Goal: Transaction & Acquisition: Register for event/course

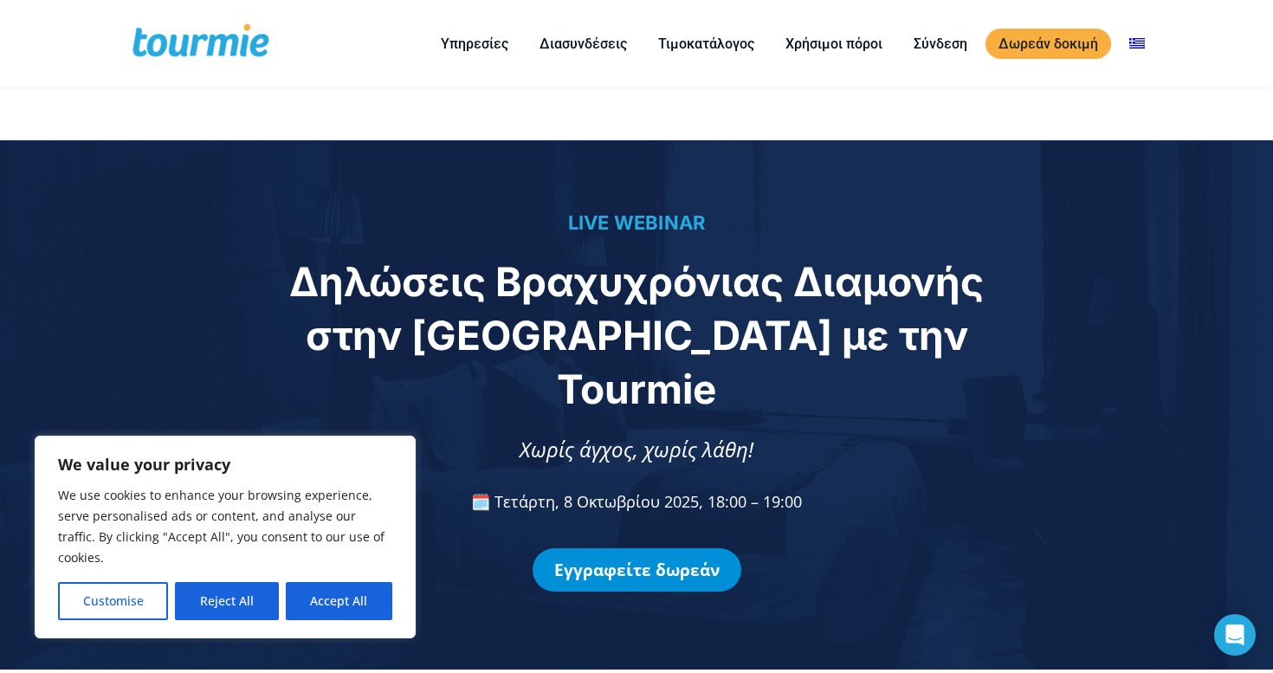
click at [639, 548] on link "Εγγραφείτε δωρεάν" at bounding box center [637, 569] width 209 height 43
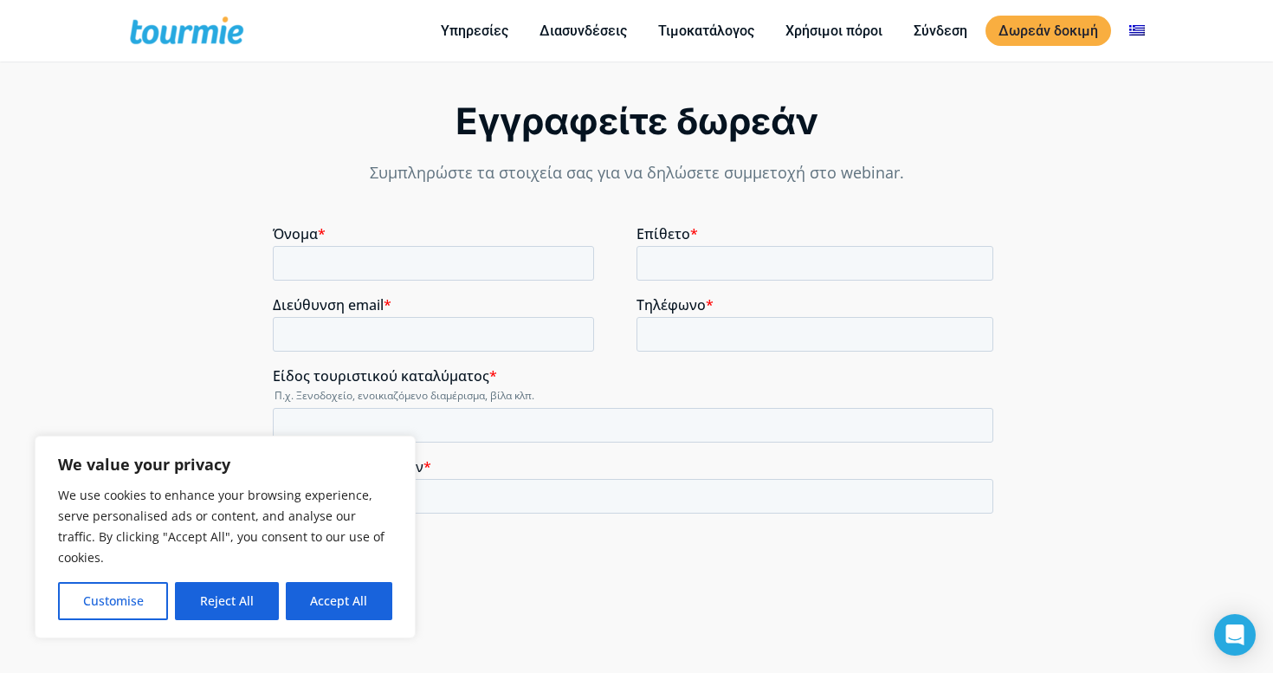
scroll to position [1301, 0]
type input ","
type input "Μ"
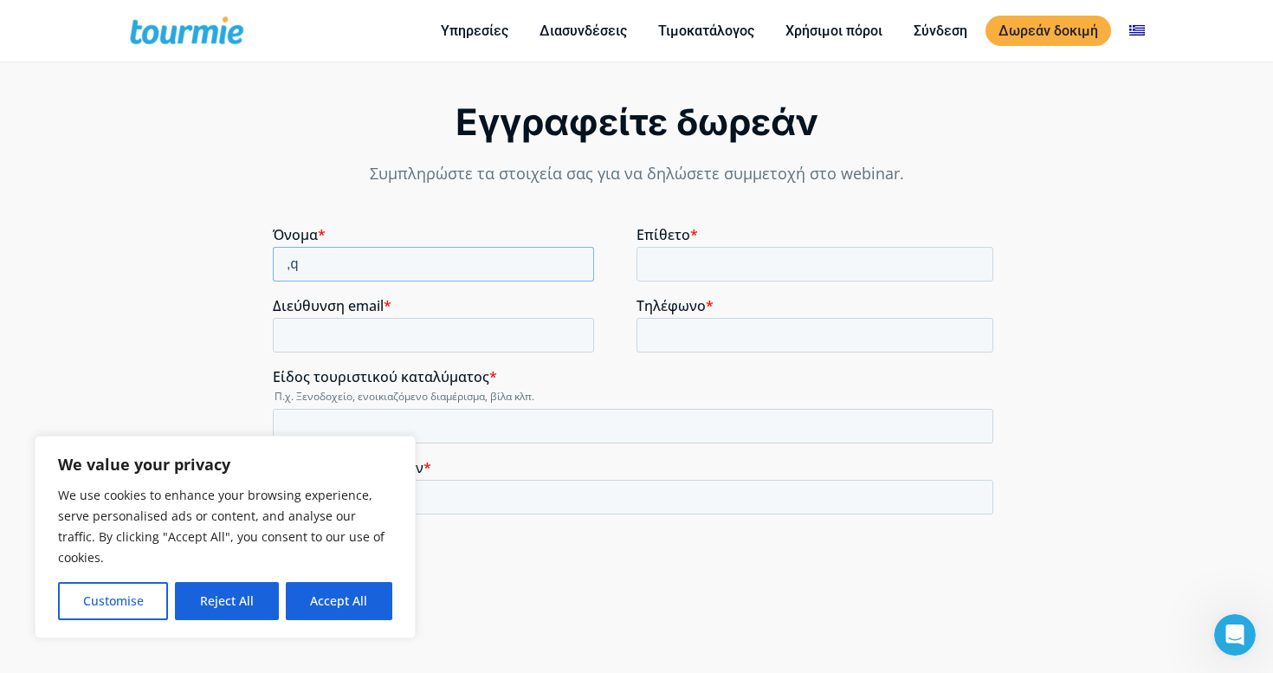
type input ","
type input "M"
type input "ά"
type input ","
type input "m"
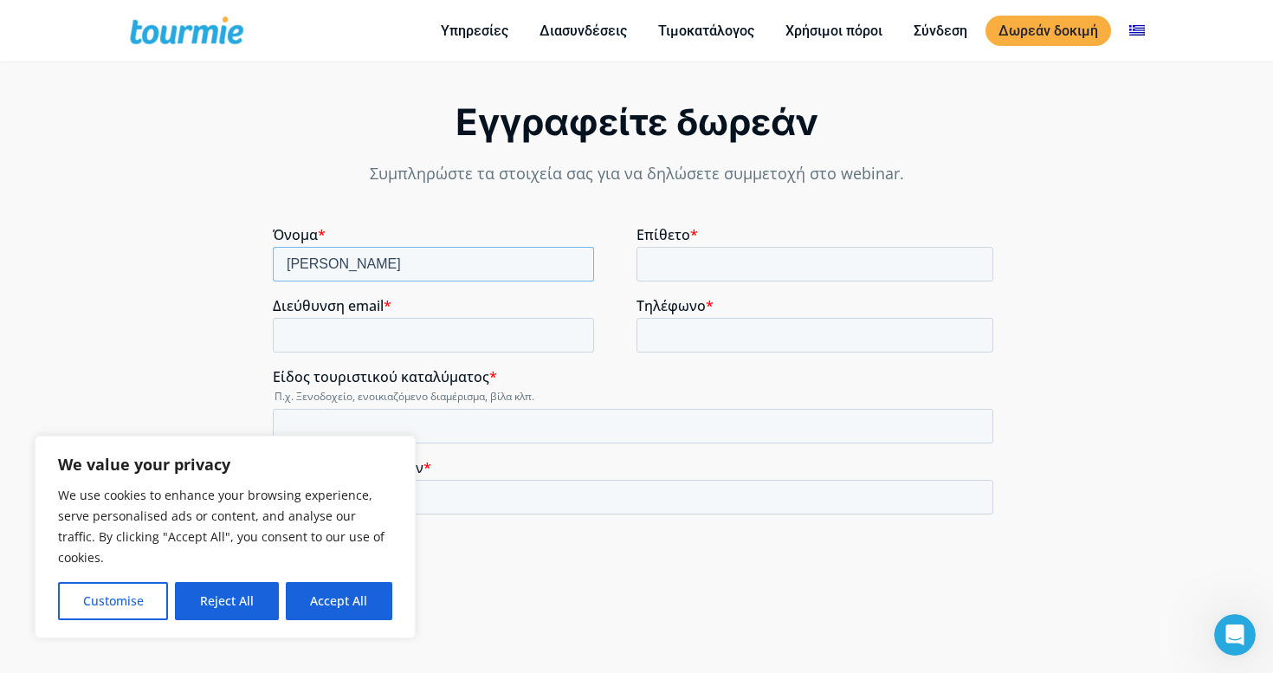
type input "[PERSON_NAME]"
type input "E"
type input "LEOU"
type input "P"
type input "[EMAIL_ADDRESS][DOMAIN_NAME]"
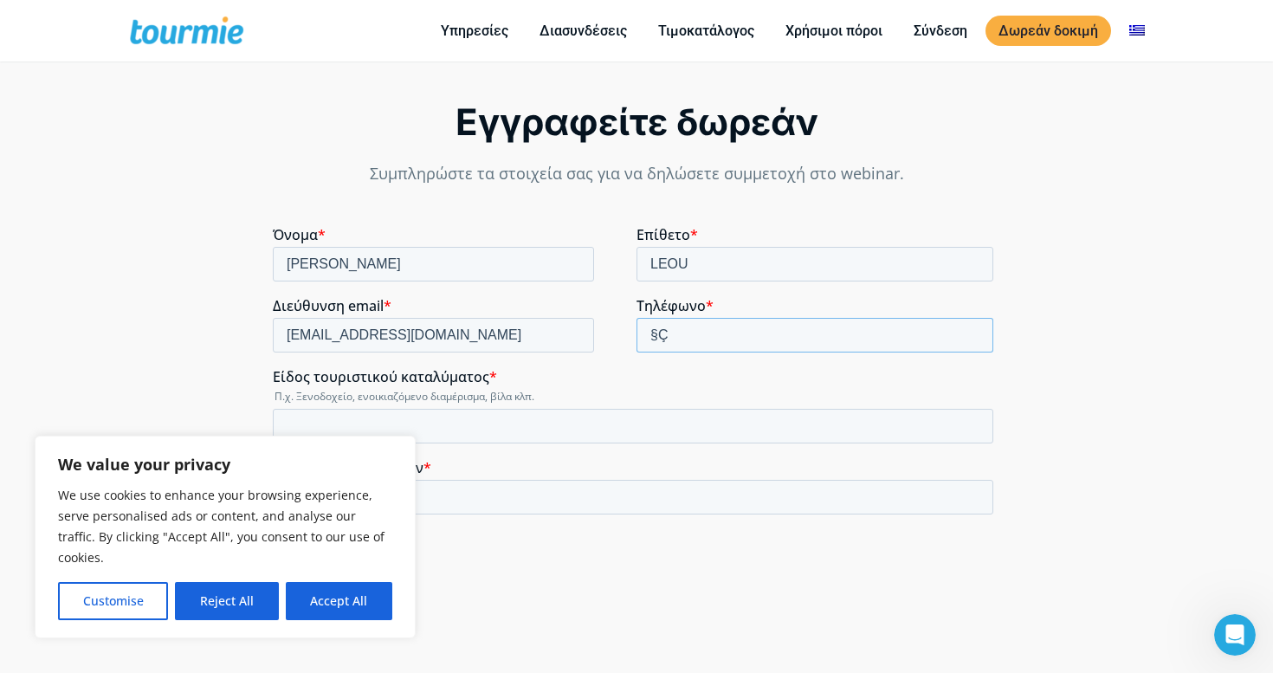
type input "§"
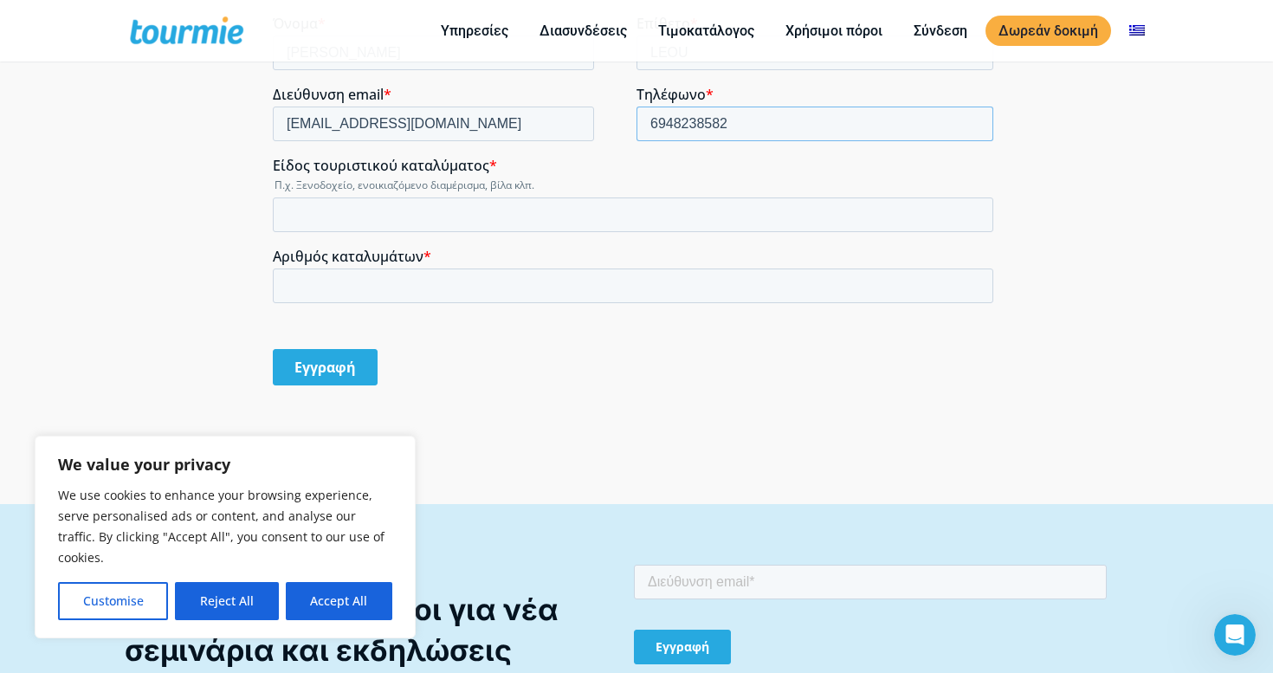
scroll to position [1515, 0]
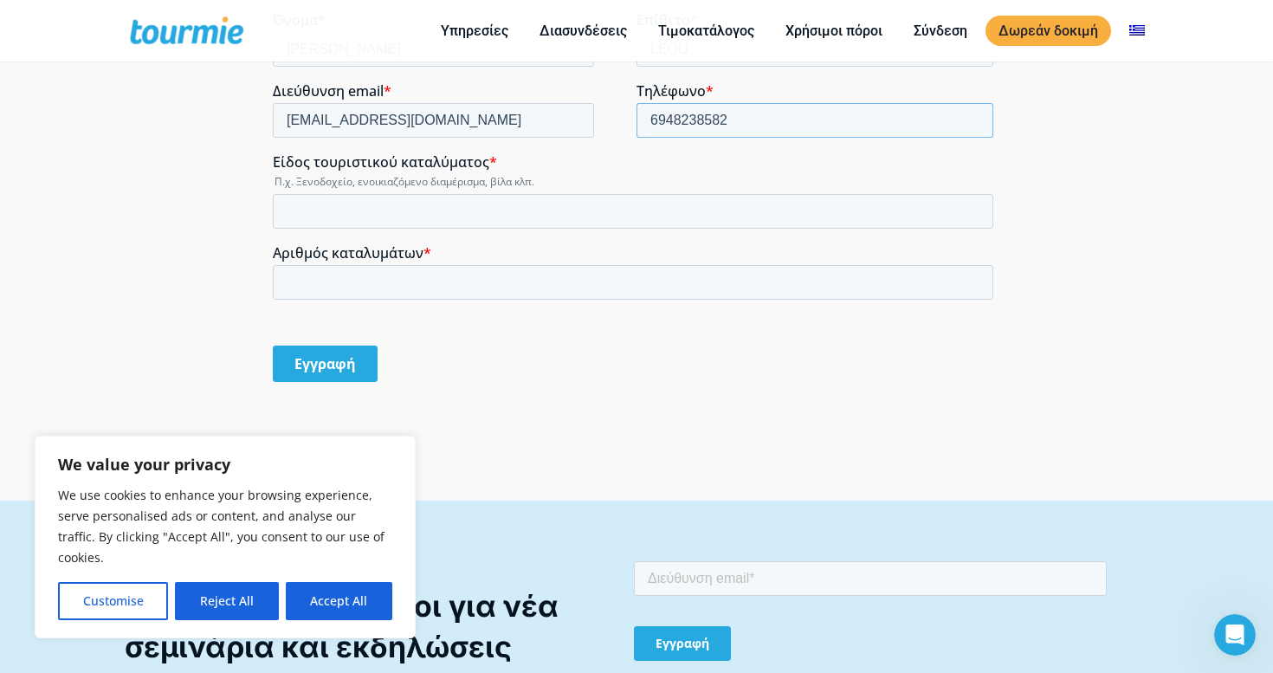
type input "6948238582"
click at [486, 216] on input "Είδος τουριστικού καταλύματος *" at bounding box center [633, 211] width 720 height 35
type input "σ"
type input "Βίλες"
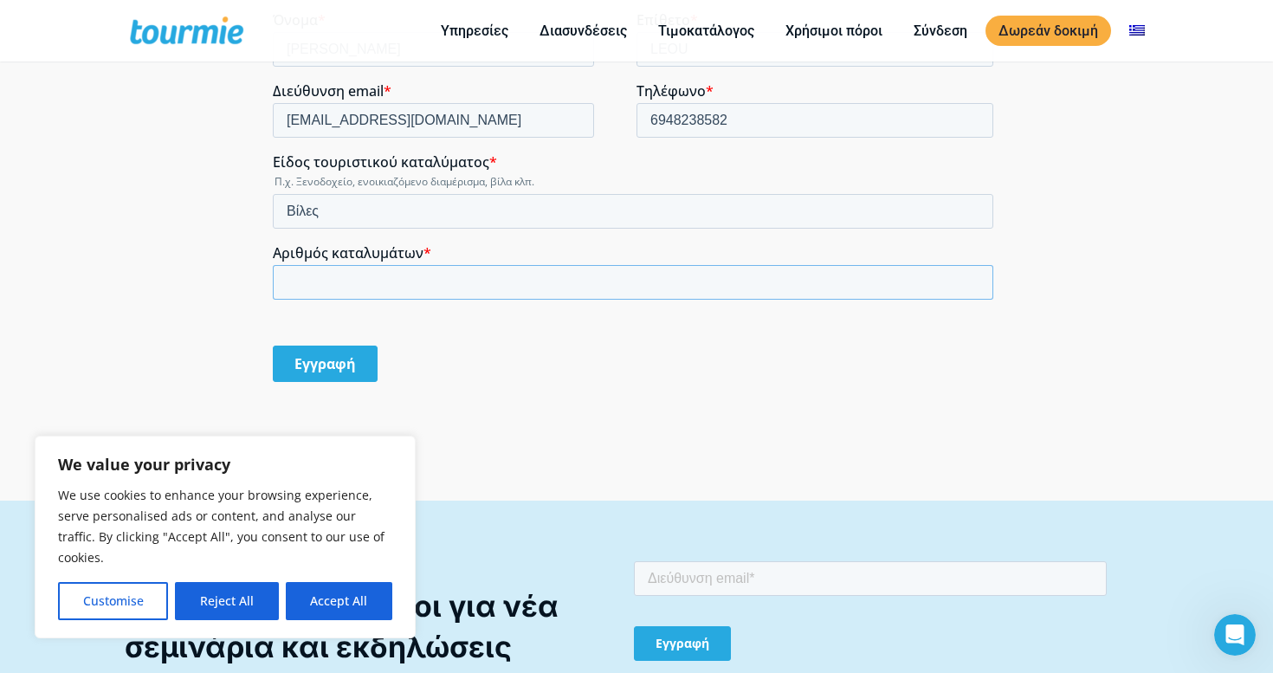
click at [483, 278] on input "Αριθμός καταλυμάτων *" at bounding box center [633, 282] width 720 height 35
type input "70"
click at [314, 366] on input "Εγγραφή" at bounding box center [325, 364] width 105 height 36
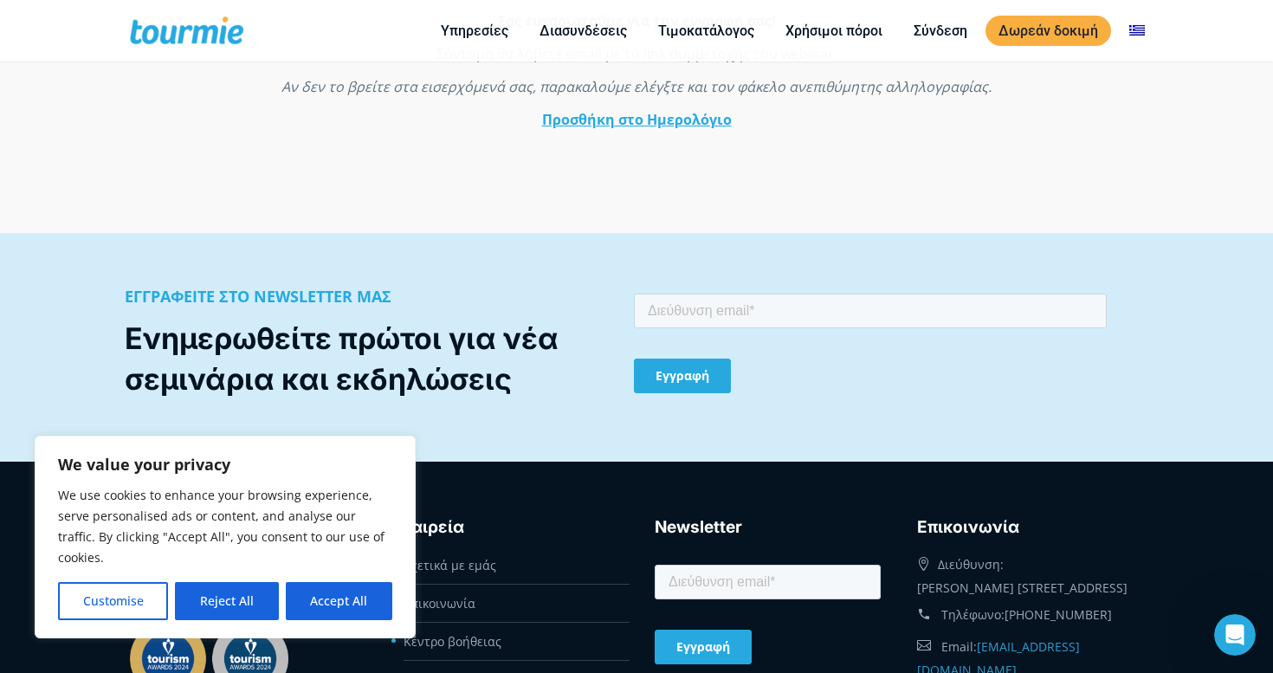
click at [247, 594] on button "Reject All" at bounding box center [226, 601] width 103 height 38
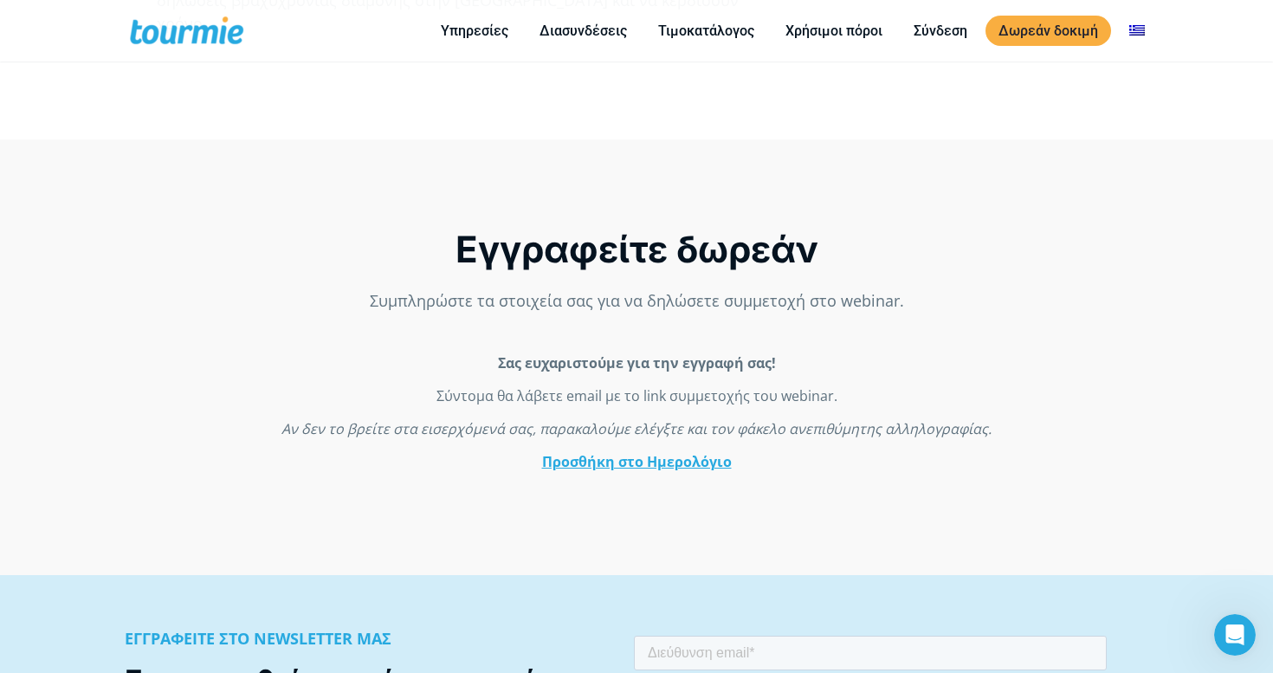
scroll to position [1154, 0]
